Goal: Information Seeking & Learning: Learn about a topic

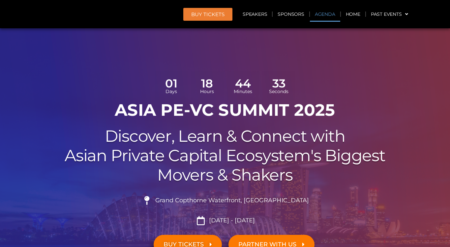
click at [320, 22] on link "Agenda" at bounding box center [325, 14] width 30 height 15
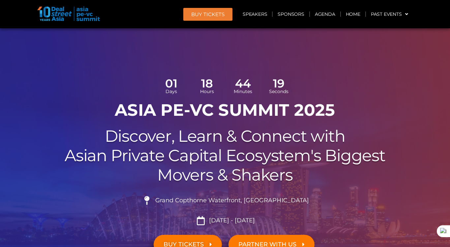
click at [230, 113] on h1 "ASIA PE-VC Summit 2025" at bounding box center [225, 110] width 369 height 20
click at [318, 13] on link "Agenda" at bounding box center [325, 14] width 30 height 15
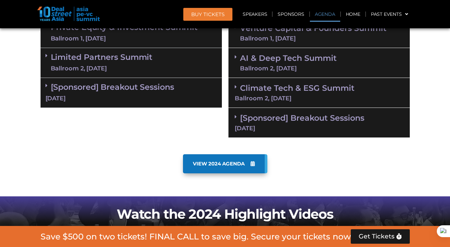
scroll to position [421, 0]
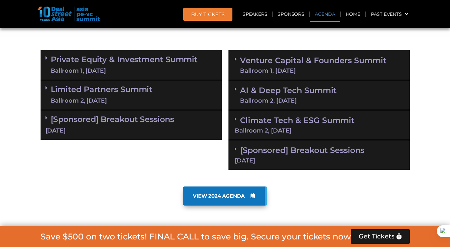
click at [330, 14] on link "Agenda" at bounding box center [325, 14] width 30 height 15
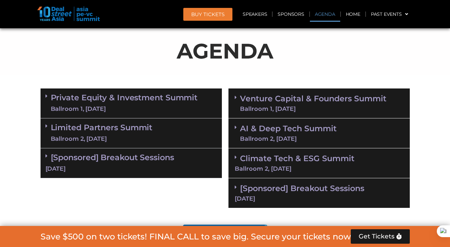
scroll to position [380, 0]
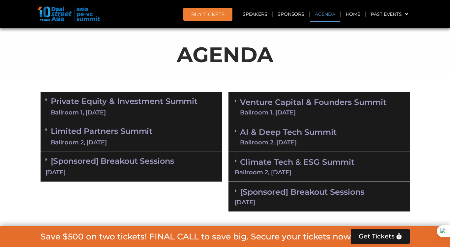
click at [170, 109] on div "Ballroom 1, [DATE]" at bounding box center [124, 113] width 147 height 8
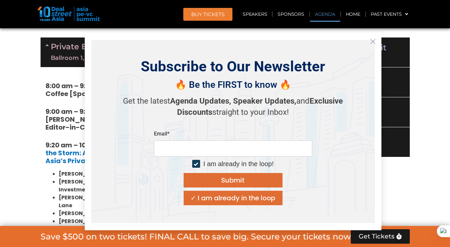
scroll to position [438, 0]
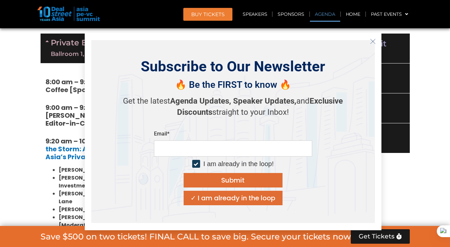
click at [47, 178] on ul "[PERSON_NAME] , Partner, Co-Head of Private Equity, [PERSON_NAME] , Partner & C…" at bounding box center [130, 197] width 171 height 63
click at [373, 42] on icon "Close" at bounding box center [373, 42] width 6 height 6
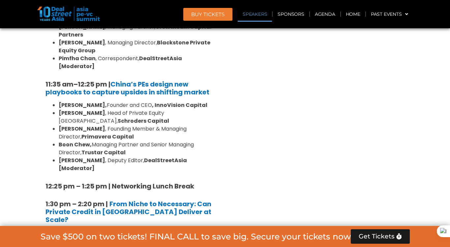
scroll to position [757, 0]
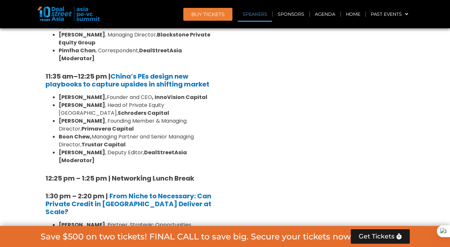
click at [178, 174] on strong "12:25 pm – 1:25 pm | Networking Lunch Break" at bounding box center [119, 178] width 149 height 9
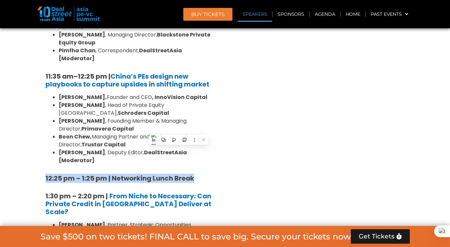
click at [178, 174] on strong "12:25 pm – 1:25 pm | Networking Lunch Break" at bounding box center [119, 178] width 149 height 9
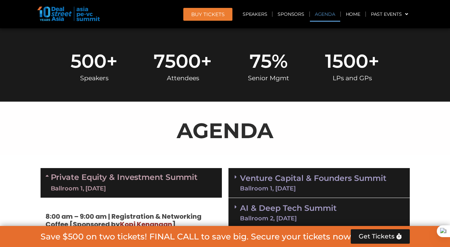
scroll to position [308, 0]
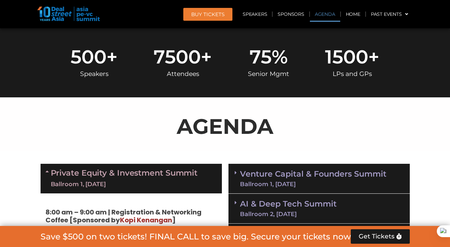
click at [48, 172] on icon at bounding box center [47, 171] width 5 height 5
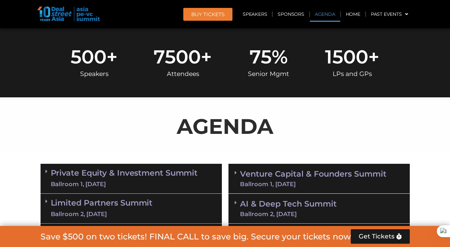
click at [64, 208] on link "Limited Partners [GEOGRAPHIC_DATA] 2, [DATE]" at bounding box center [102, 209] width 102 height 20
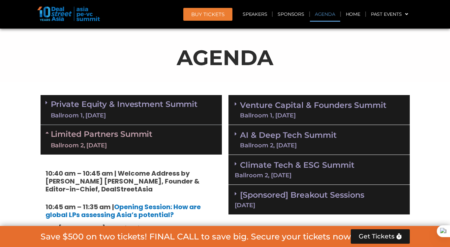
scroll to position [365, 0]
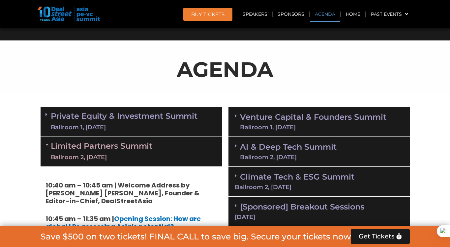
click at [47, 140] on div "Limited Partners [GEOGRAPHIC_DATA] 2, [DATE]" at bounding box center [131, 152] width 181 height 30
